Goal: Information Seeking & Learning: Learn about a topic

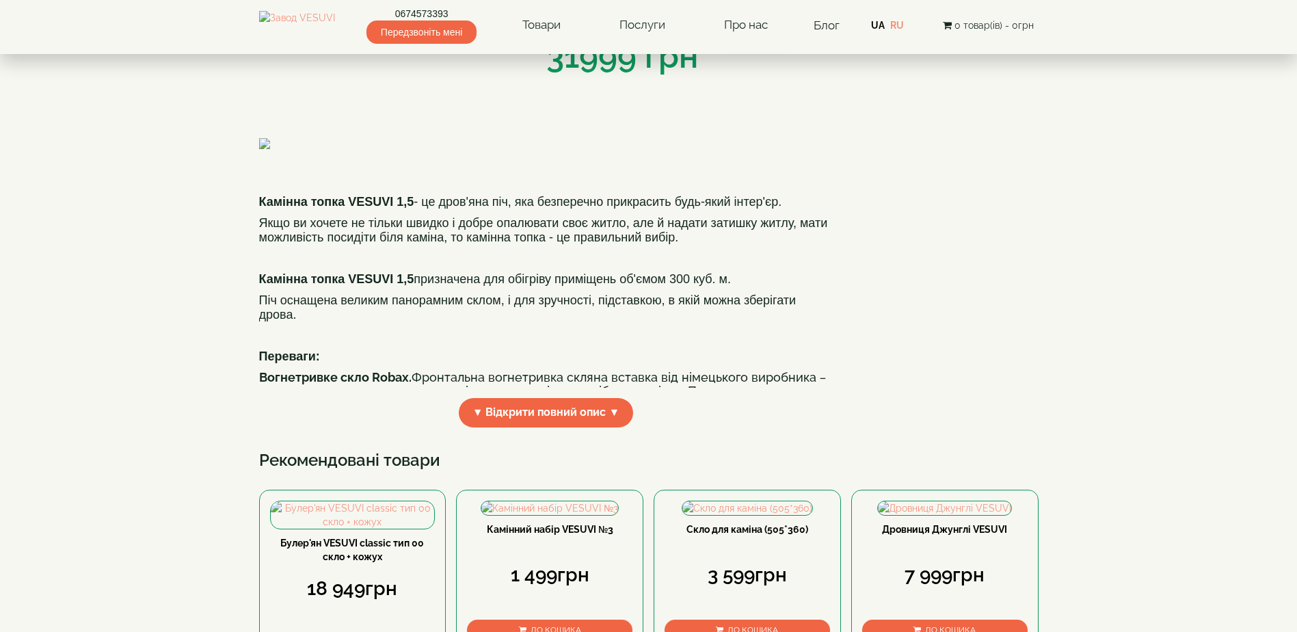
scroll to position [273, 0]
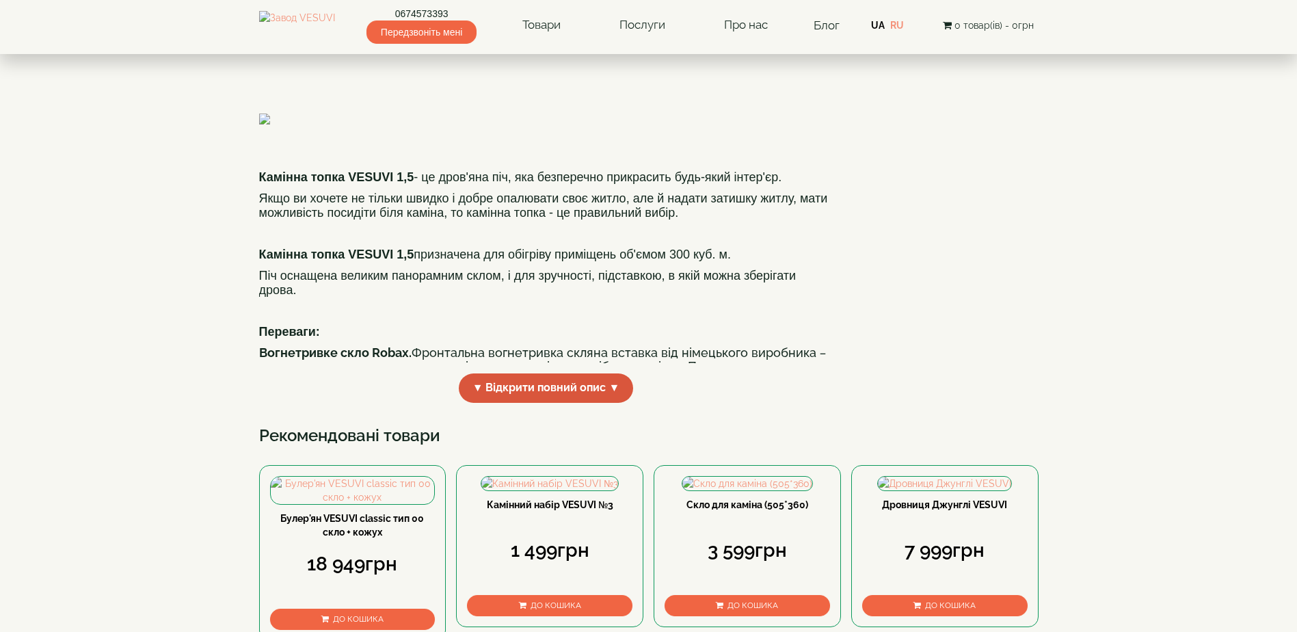
click at [583, 403] on span "▼ Відкрити повний опис ▼" at bounding box center [546, 387] width 175 height 29
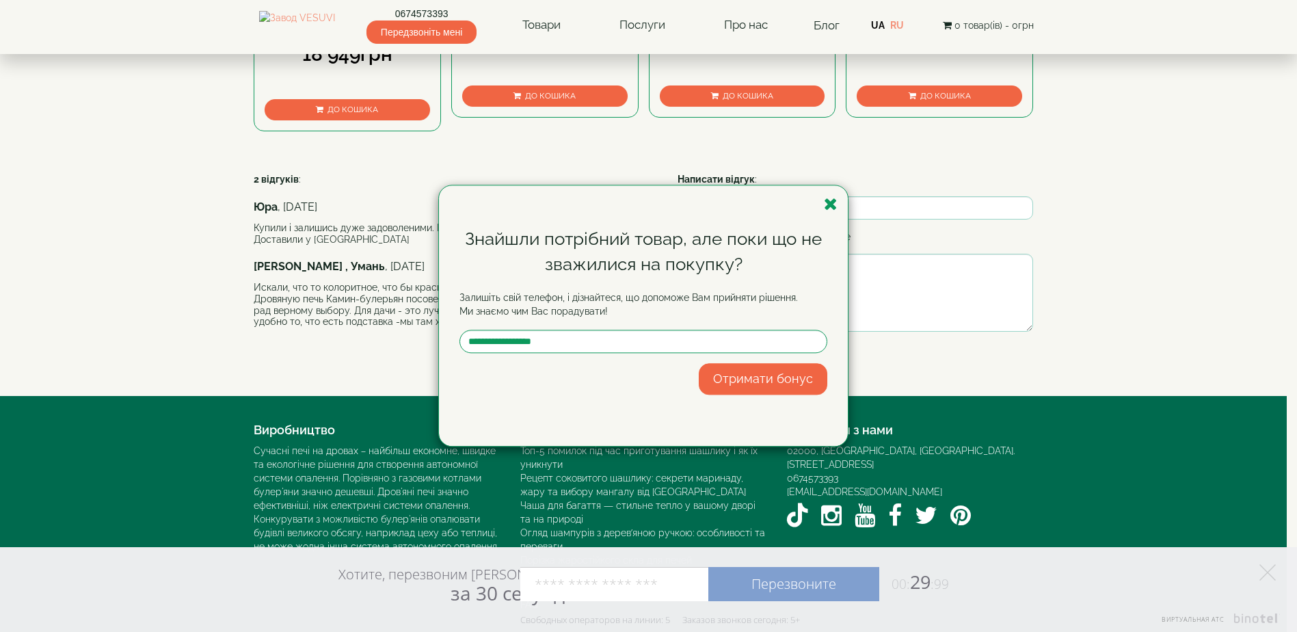
scroll to position [1436, 0]
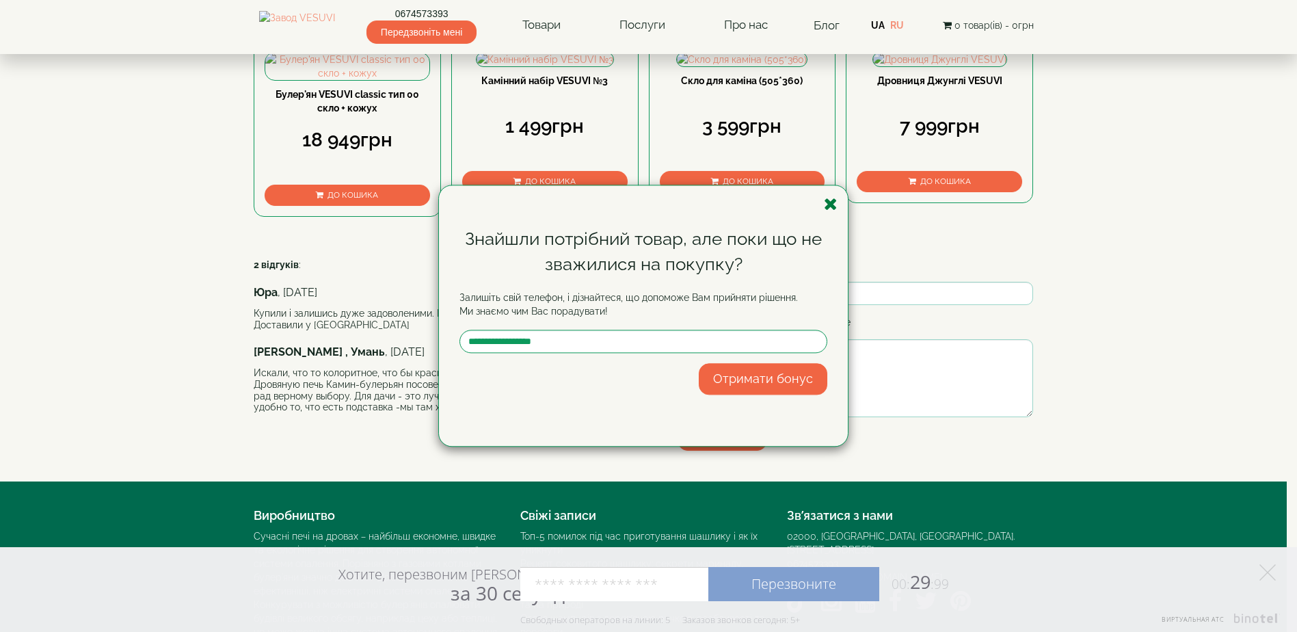
click at [830, 206] on icon "button" at bounding box center [831, 204] width 14 height 17
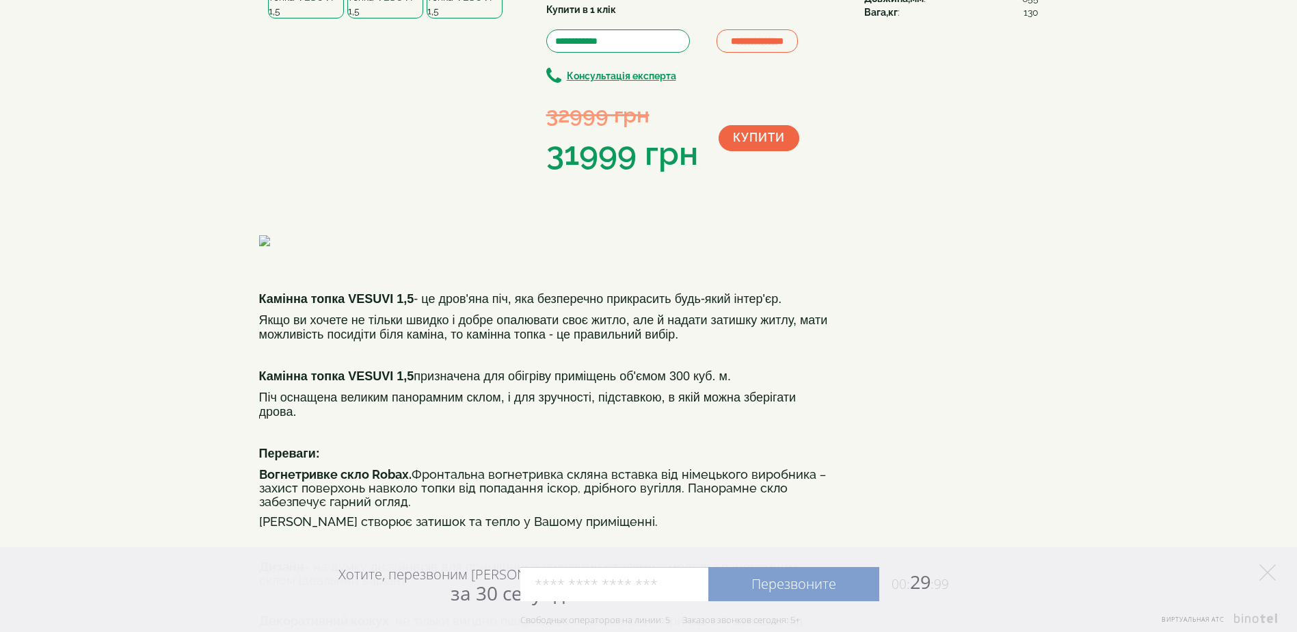
scroll to position [0, 0]
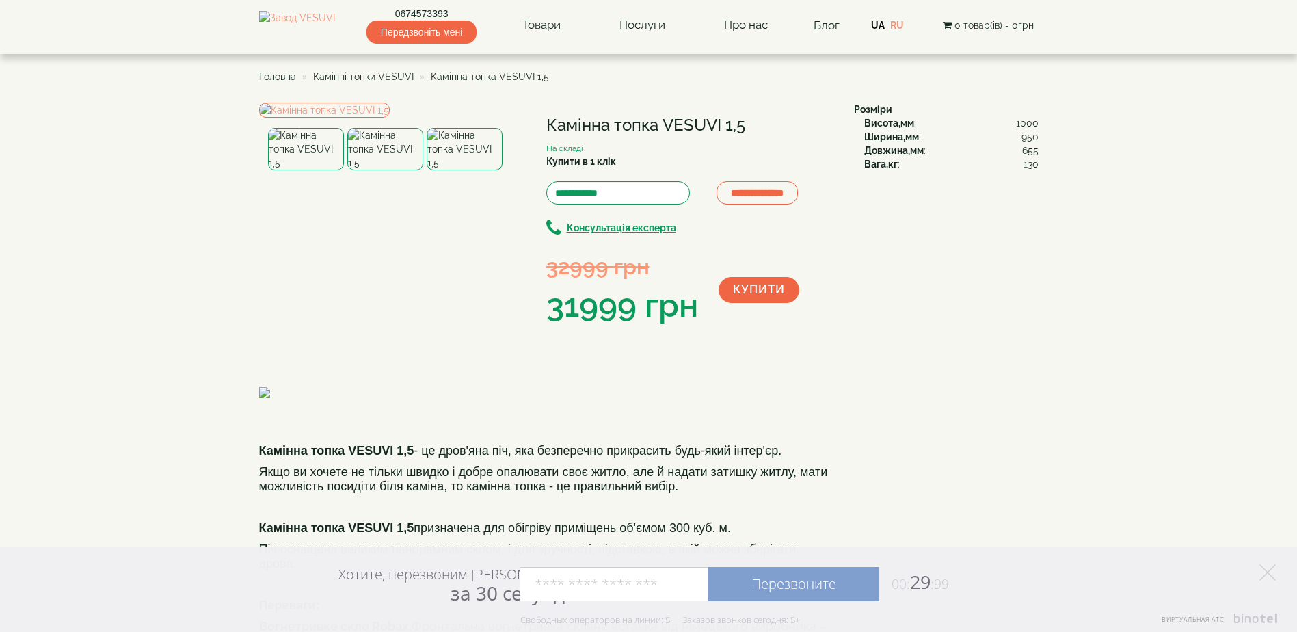
click at [281, 75] on span "Головна" at bounding box center [277, 76] width 37 height 11
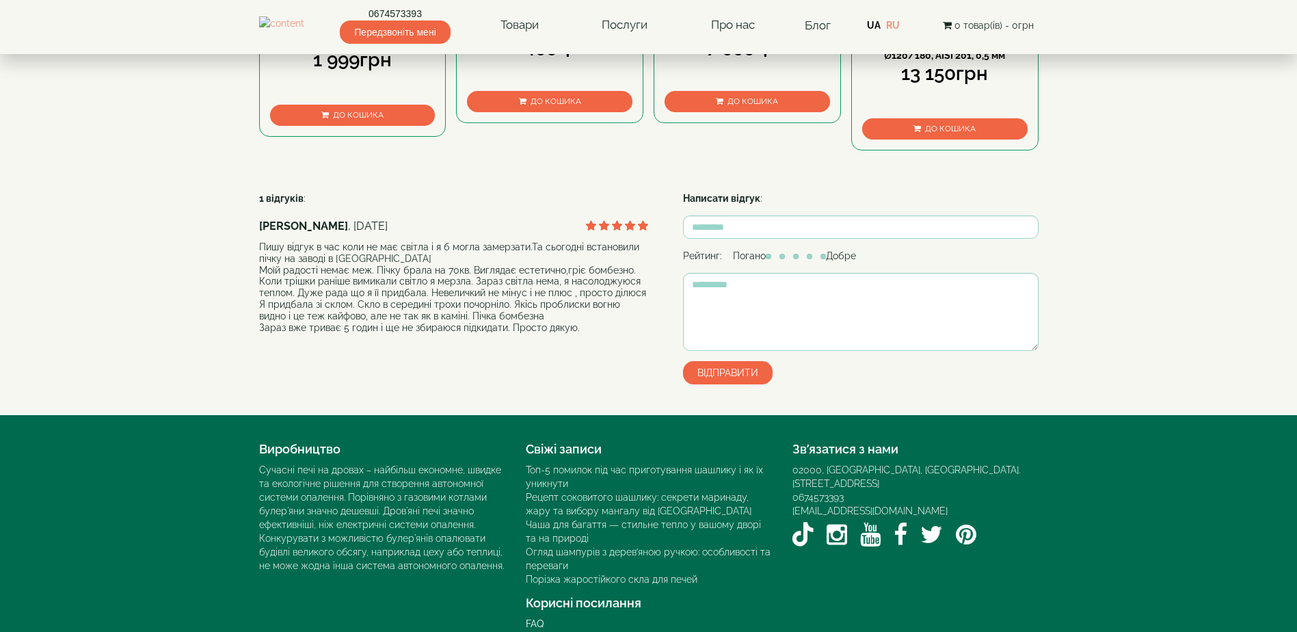
scroll to position [874, 0]
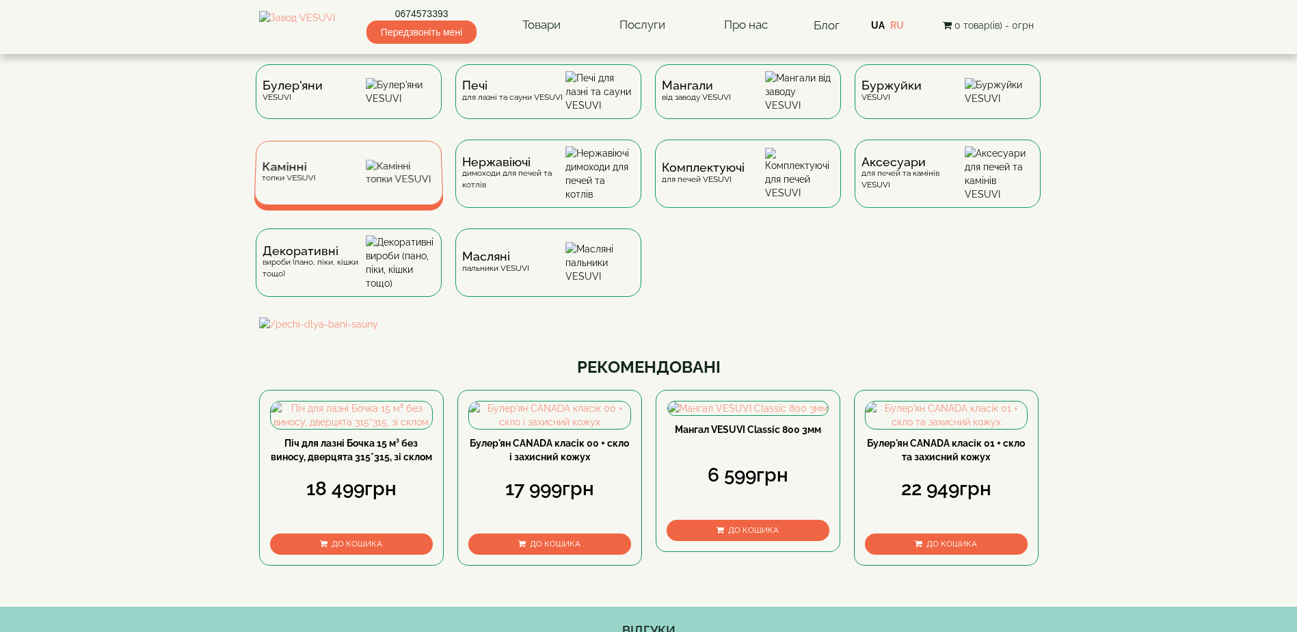
click at [391, 180] on img at bounding box center [401, 173] width 70 height 26
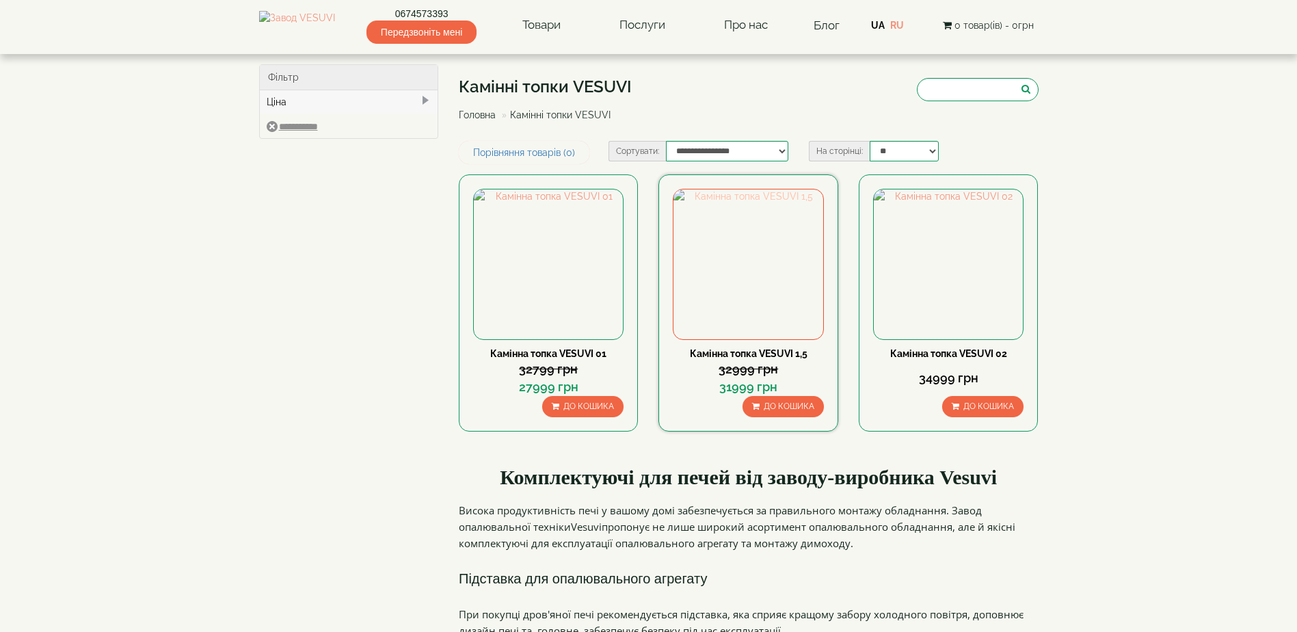
click at [759, 245] on img at bounding box center [747, 263] width 149 height 149
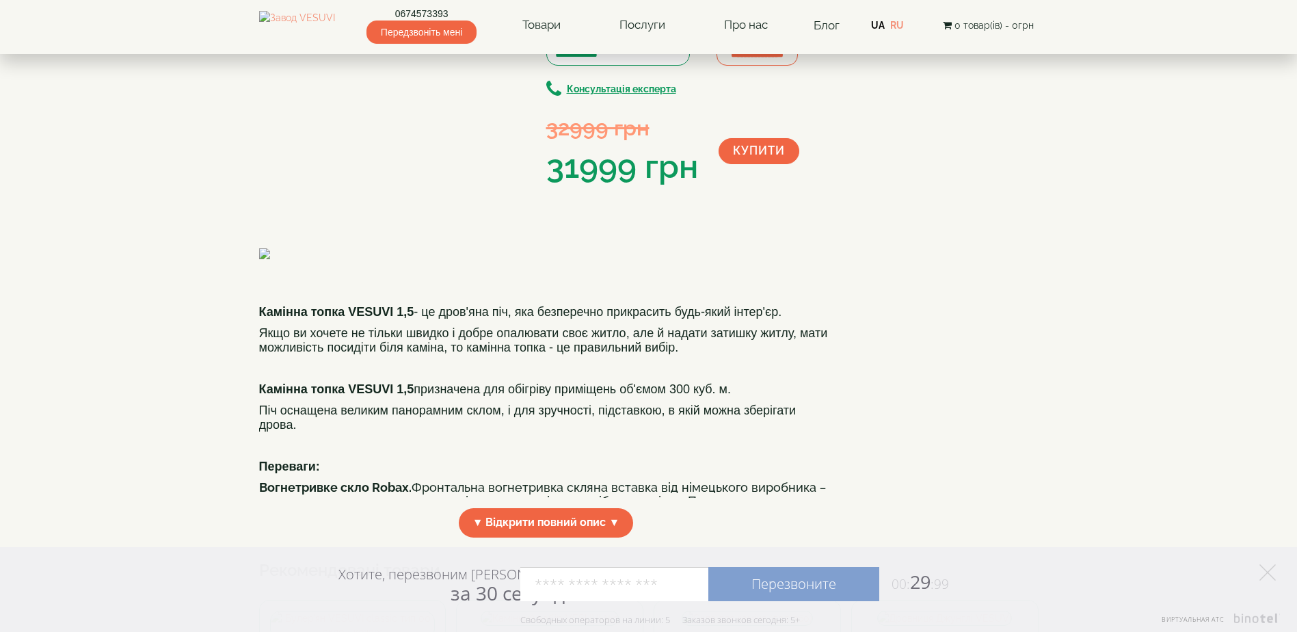
scroll to position [342, 0]
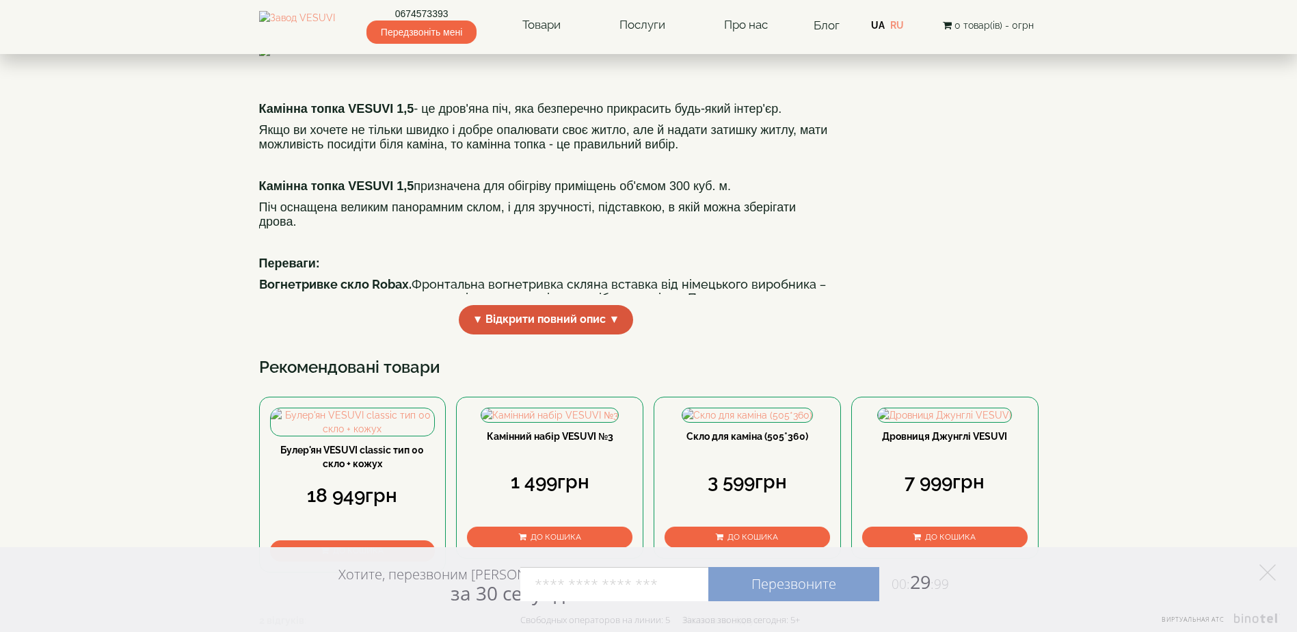
click at [562, 334] on span "▼ Відкрити повний опис ▼" at bounding box center [546, 319] width 175 height 29
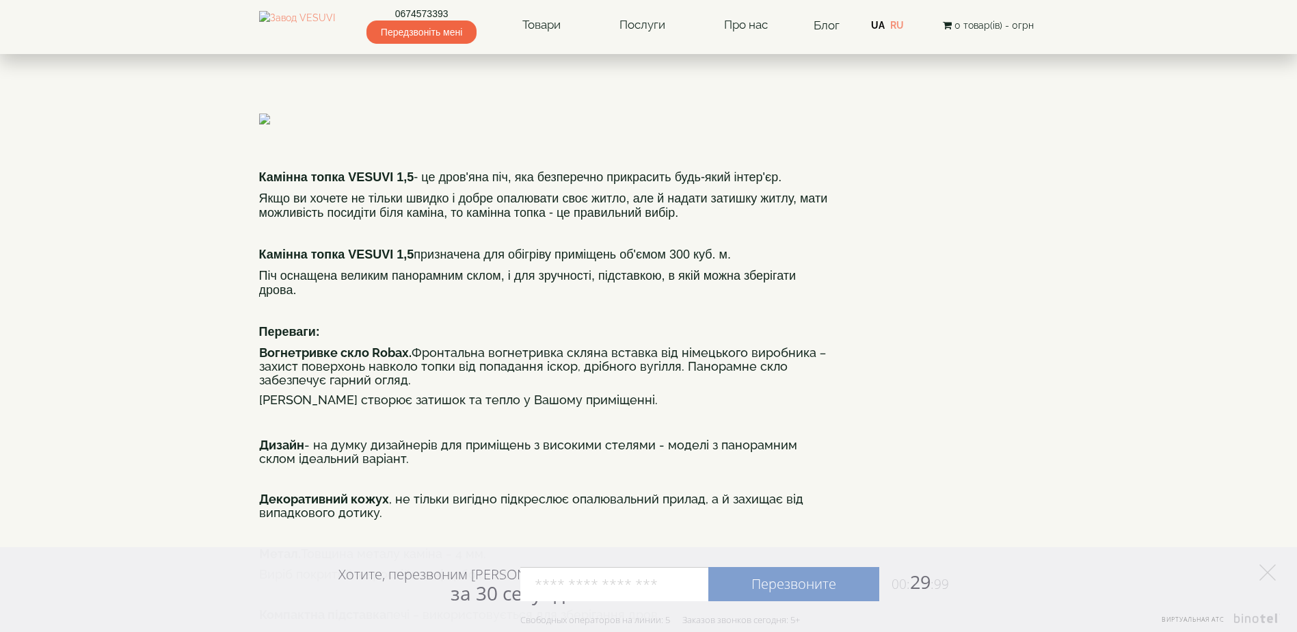
scroll to position [0, 0]
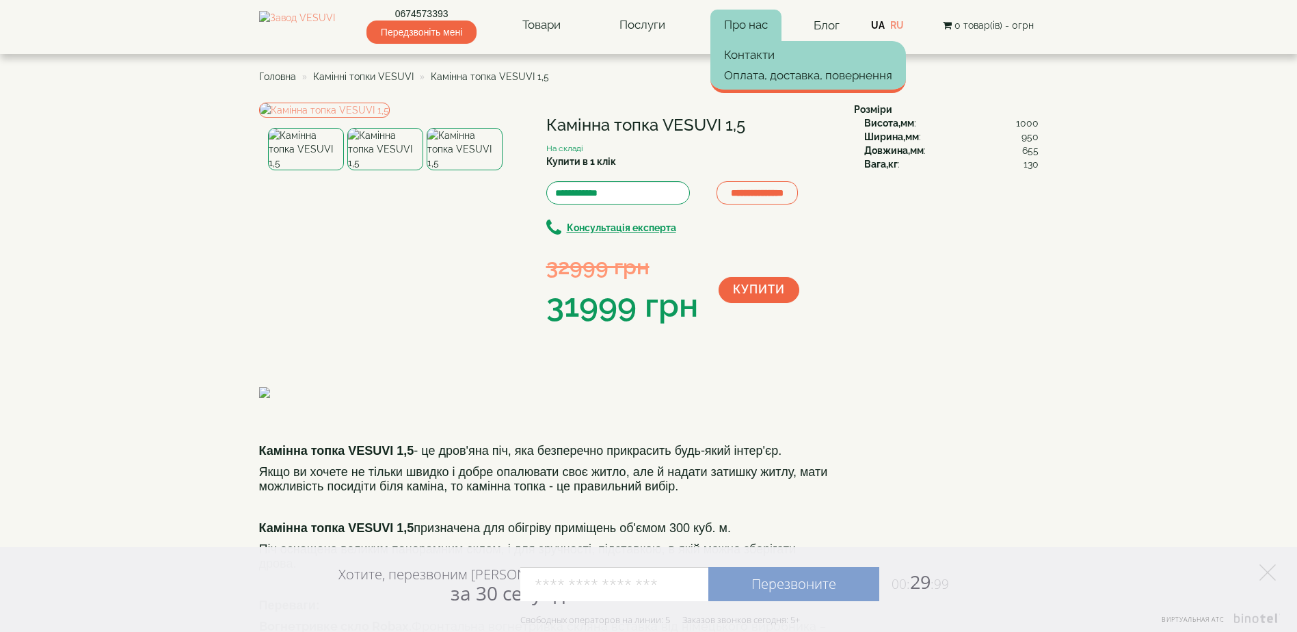
click at [740, 26] on link "Про нас" at bounding box center [745, 25] width 71 height 31
click at [758, 22] on link "Про нас" at bounding box center [745, 25] width 71 height 31
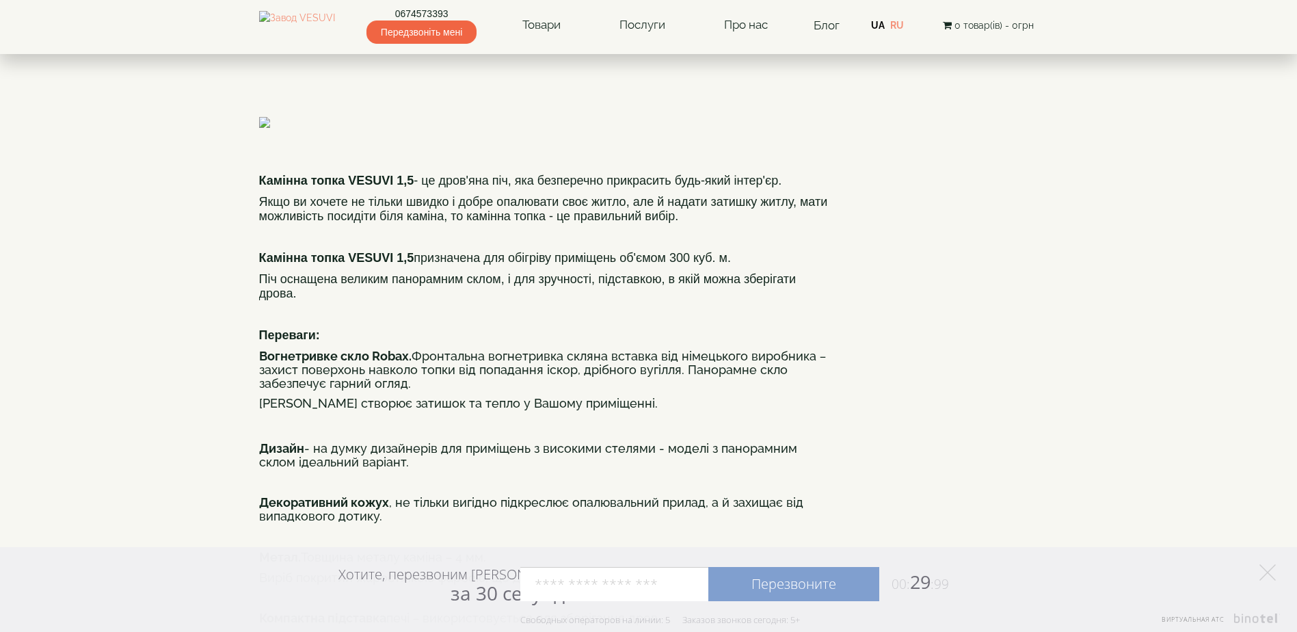
scroll to position [68, 0]
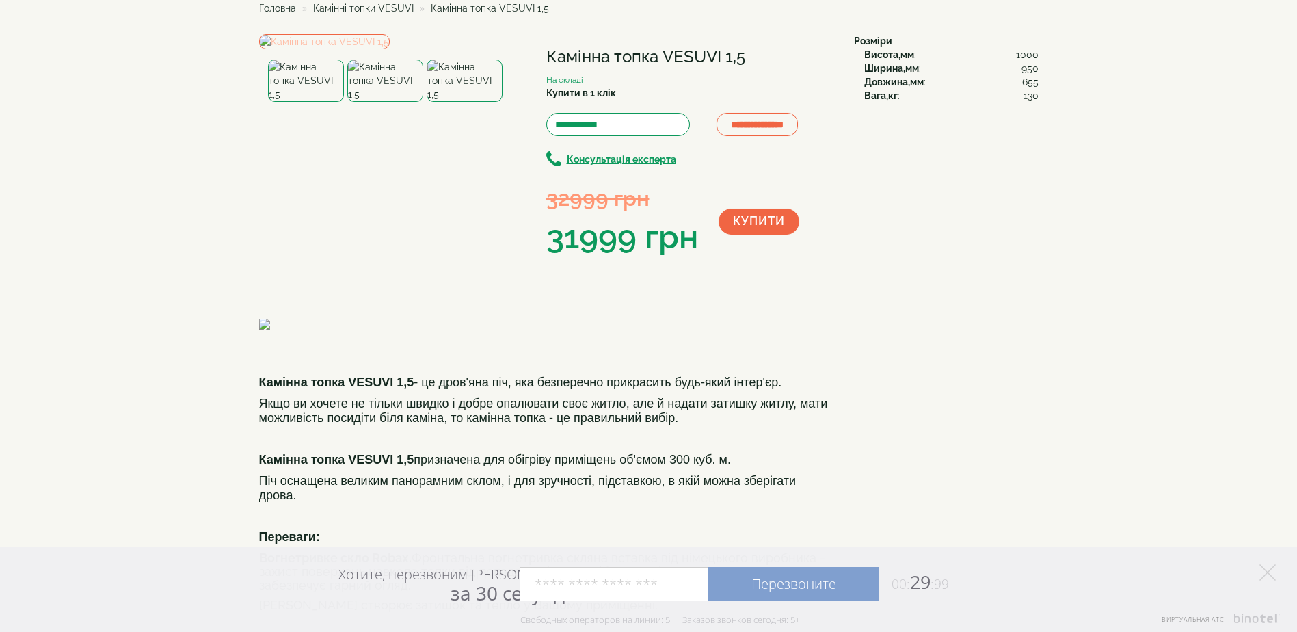
click at [390, 49] on img at bounding box center [324, 41] width 131 height 15
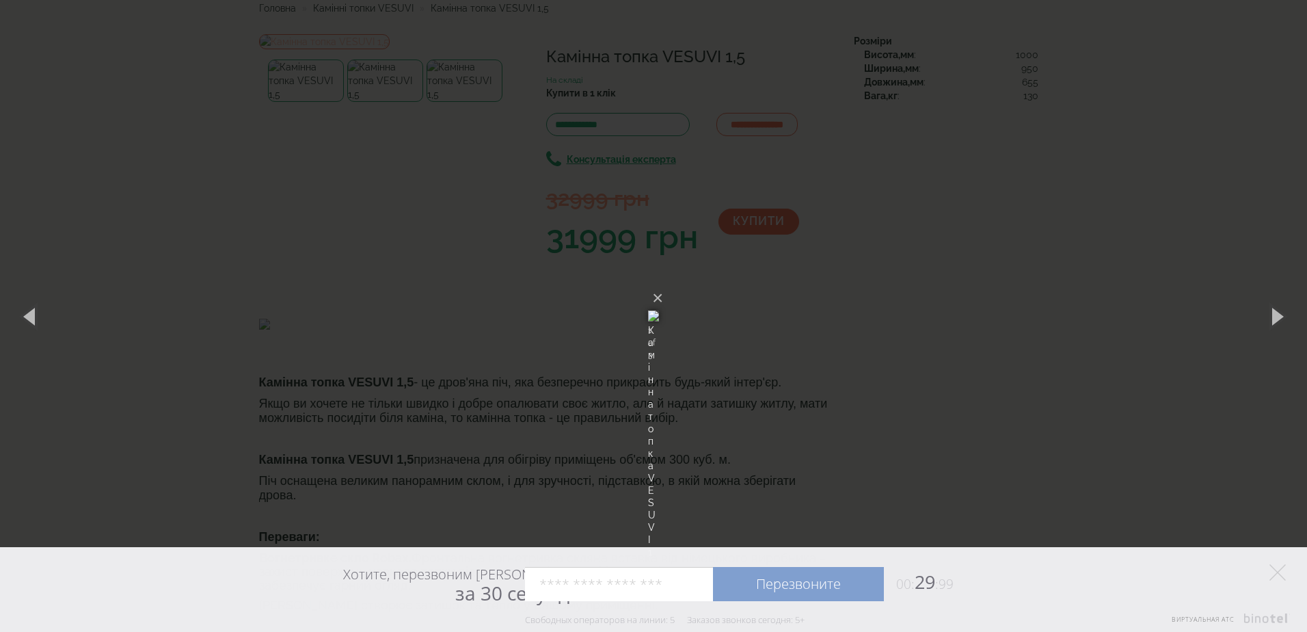
click at [418, 167] on div "× Камінна топка VESUVI 1,5 1 of 3 Loading..." at bounding box center [653, 316] width 1307 height 632
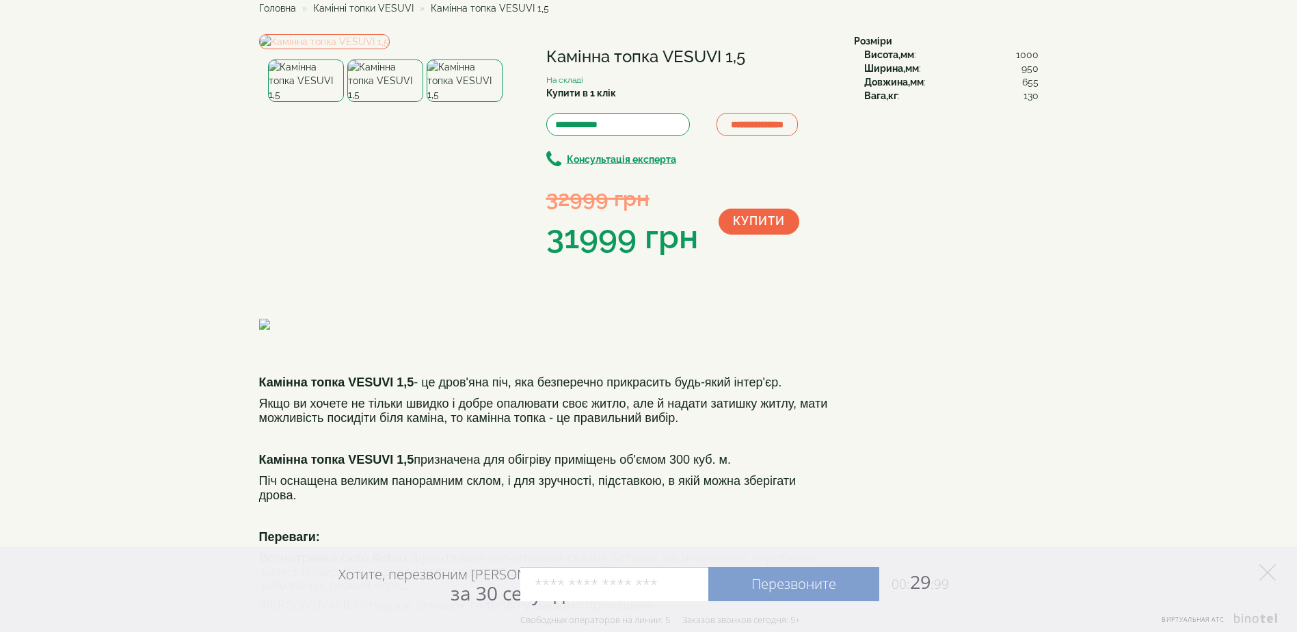
click at [390, 49] on img at bounding box center [324, 41] width 131 height 15
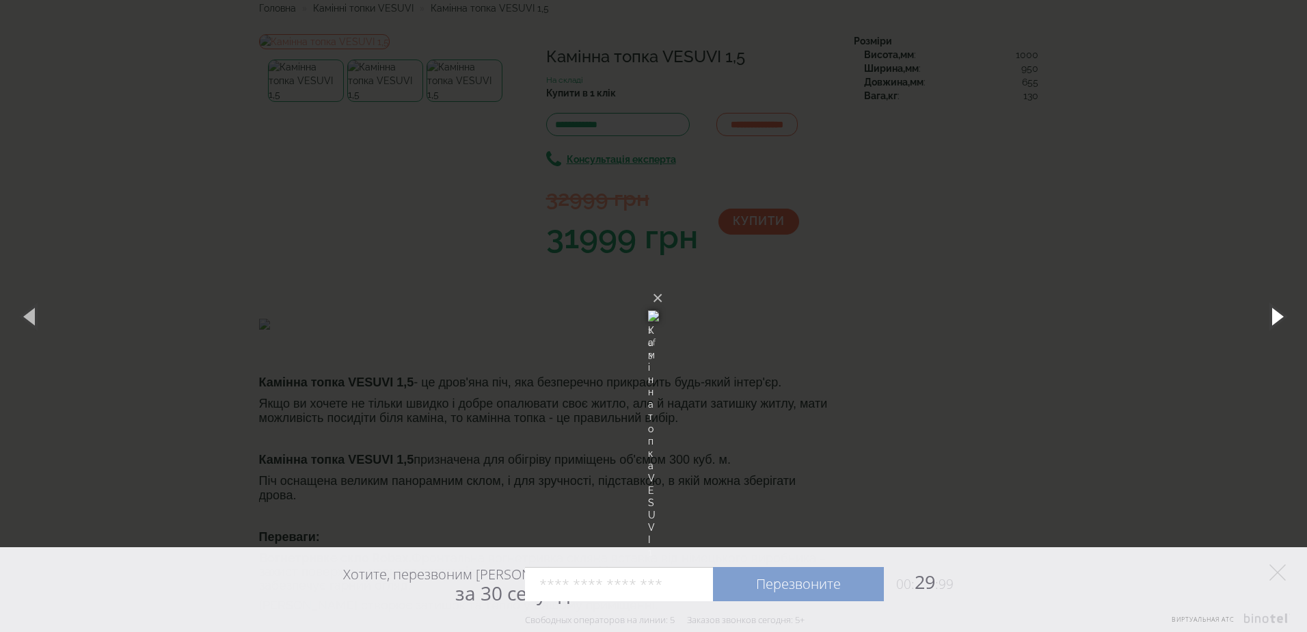
click at [1274, 318] on button "button" at bounding box center [1277, 315] width 62 height 75
click at [1277, 316] on button "button" at bounding box center [1277, 315] width 62 height 75
click at [1220, 224] on div "× Камінна топка VESUVI 1,5 1 of 3 Loading..." at bounding box center [653, 316] width 1307 height 632
